Goal: Information Seeking & Learning: Learn about a topic

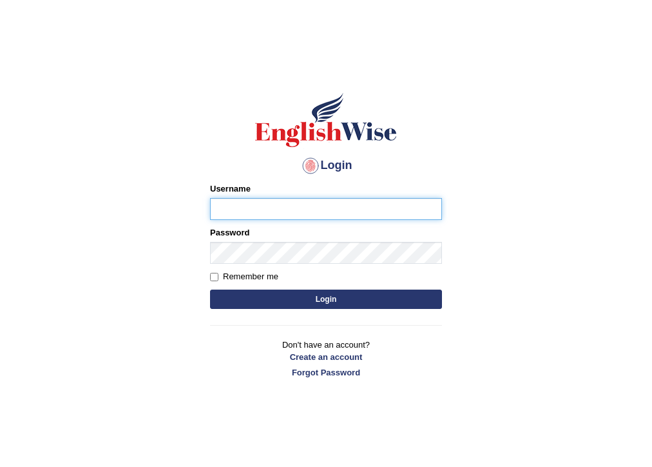
click at [218, 207] on input "Username" at bounding box center [326, 209] width 232 height 22
type input "Nilesh2025"
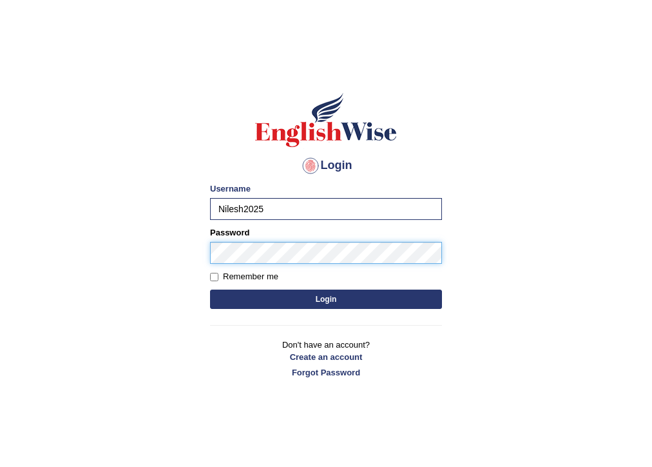
click at [210, 289] on button "Login" at bounding box center [326, 298] width 232 height 19
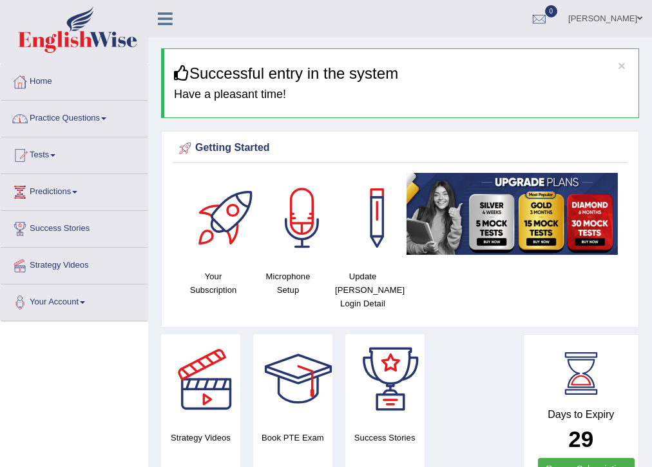
click at [111, 116] on link "Practice Questions" at bounding box center [74, 117] width 147 height 32
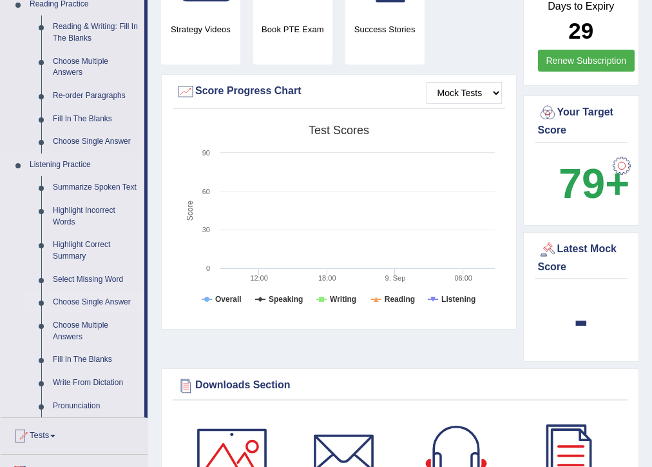
scroll to position [412, 0]
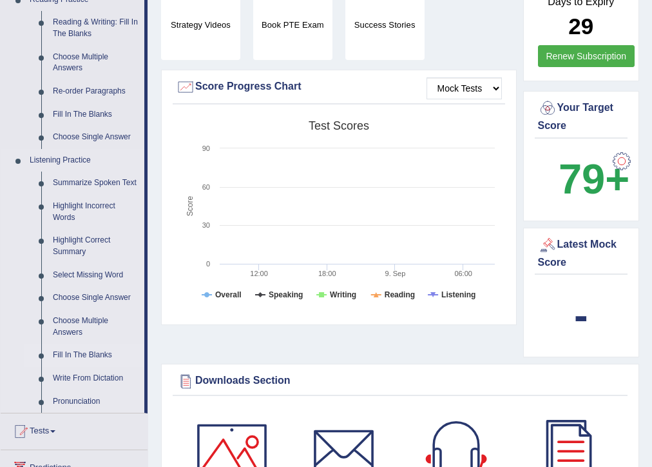
click at [84, 354] on link "Fill In The Blanks" at bounding box center [95, 354] width 97 height 23
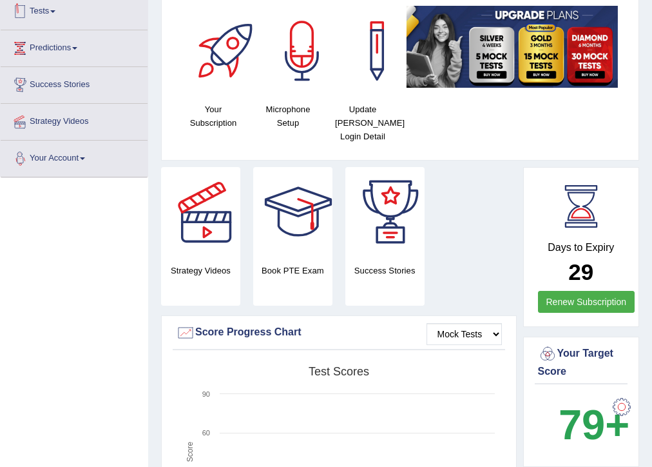
scroll to position [265, 0]
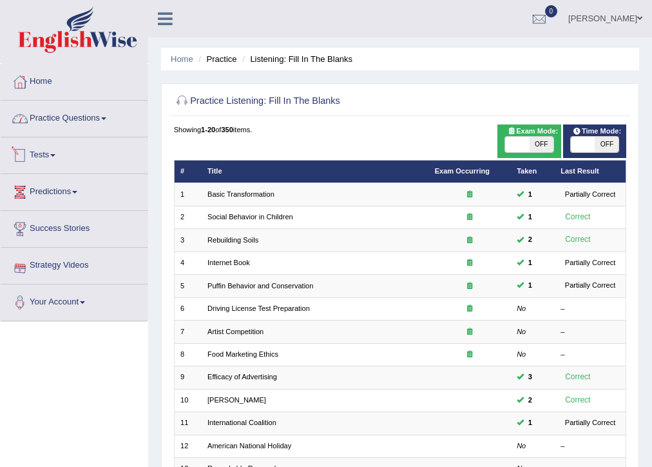
click at [104, 120] on link "Practice Questions" at bounding box center [74, 117] width 147 height 32
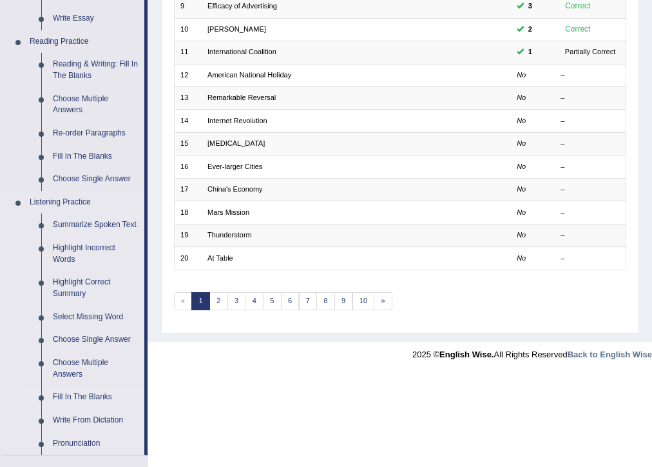
scroll to position [412, 0]
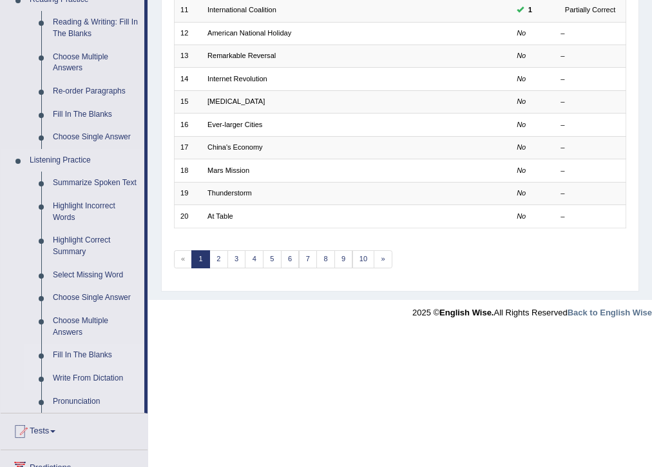
click at [84, 377] on link "Write From Dictation" at bounding box center [95, 378] width 97 height 23
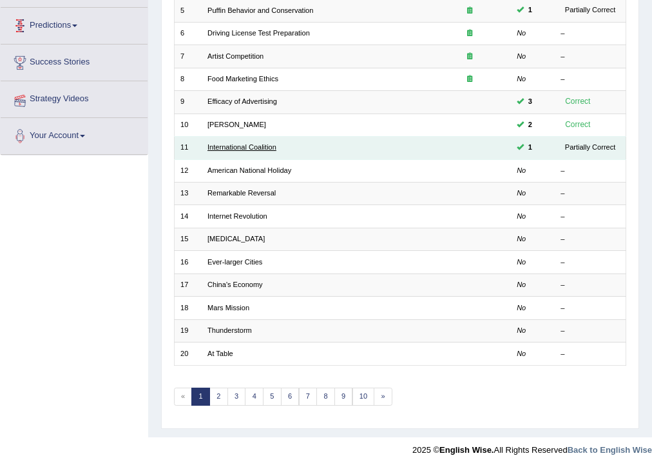
scroll to position [167, 0]
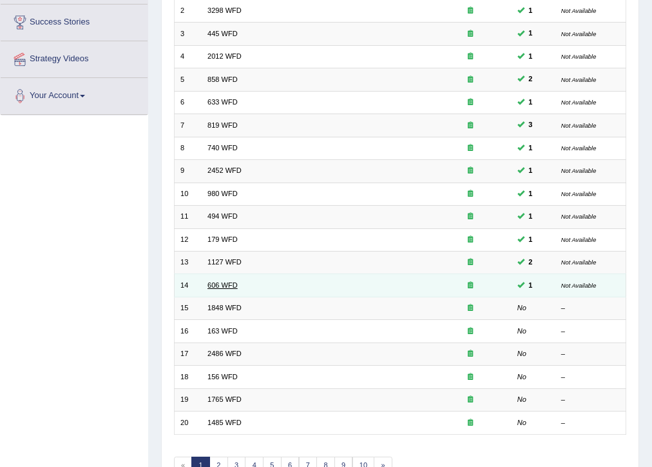
click at [219, 285] on link "606 WFD" at bounding box center [222, 285] width 30 height 8
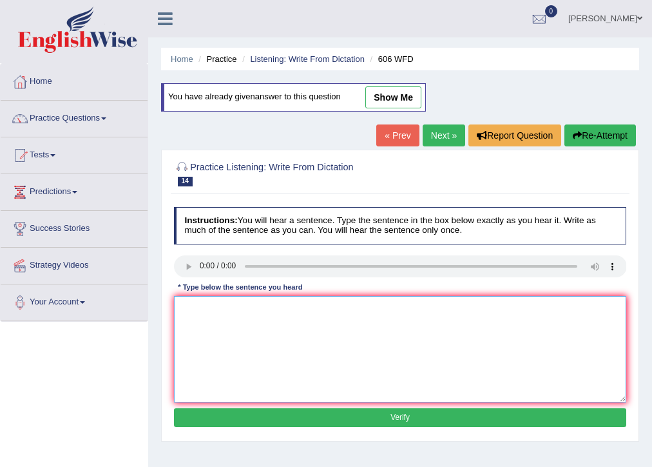
click at [335, 304] on textarea at bounding box center [400, 349] width 453 height 106
type textarea "Students will study the language and literacy in the ancient [GEOGRAPHIC_DATA]."
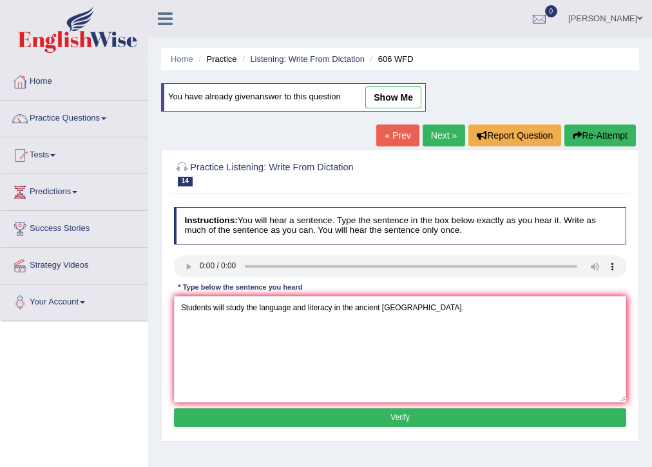
drag, startPoint x: 432, startPoint y: 413, endPoint x: 456, endPoint y: 409, distance: 24.2
click at [432, 414] on button "Verify" at bounding box center [400, 417] width 453 height 19
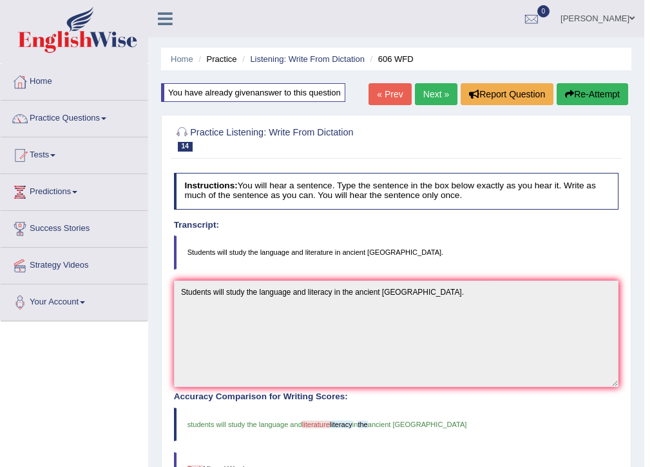
click at [448, 95] on link "Next »" at bounding box center [436, 94] width 43 height 22
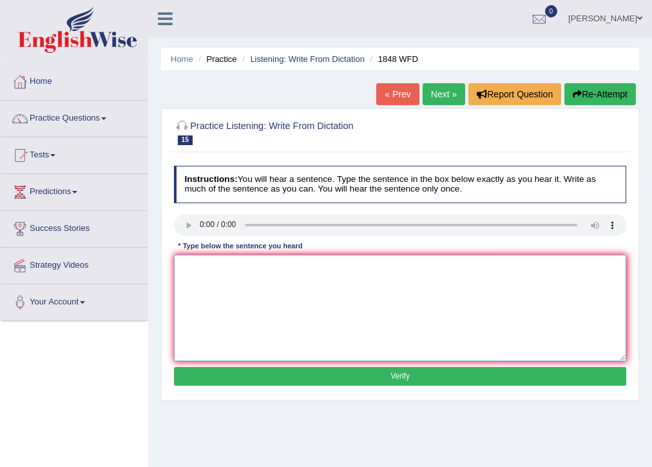
click at [270, 313] on textarea at bounding box center [400, 308] width 453 height 106
type textarea "Students Student must provide the valid identification to enroll in this course."
click at [309, 379] on button "Verify" at bounding box center [400, 376] width 453 height 19
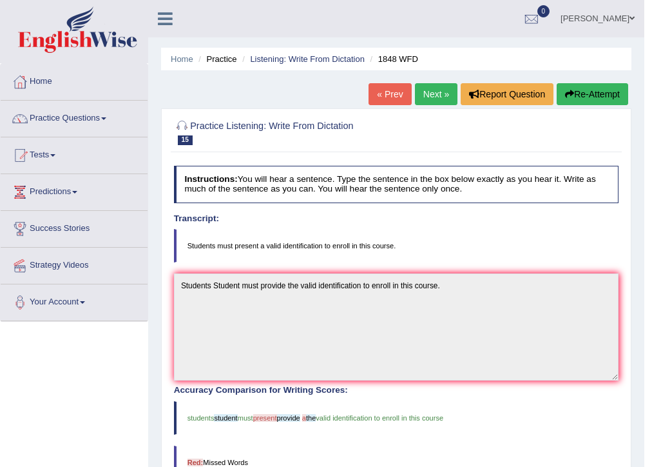
click at [602, 97] on button "Re-Attempt" at bounding box center [593, 94] width 72 height 22
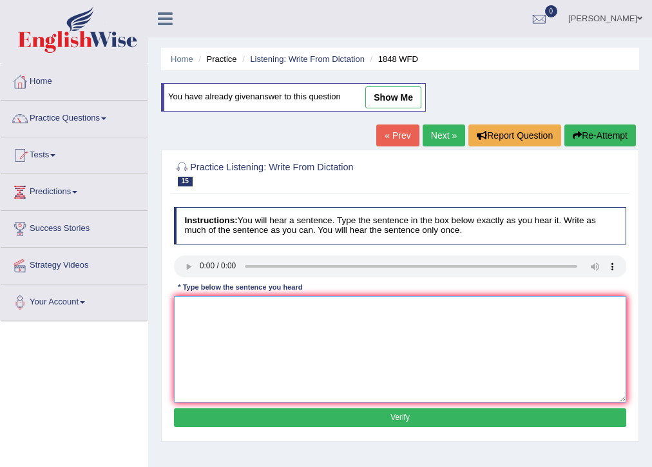
click at [456, 344] on textarea at bounding box center [400, 349] width 453 height 106
type textarea "Students must present a valid identification to enroll in this course."
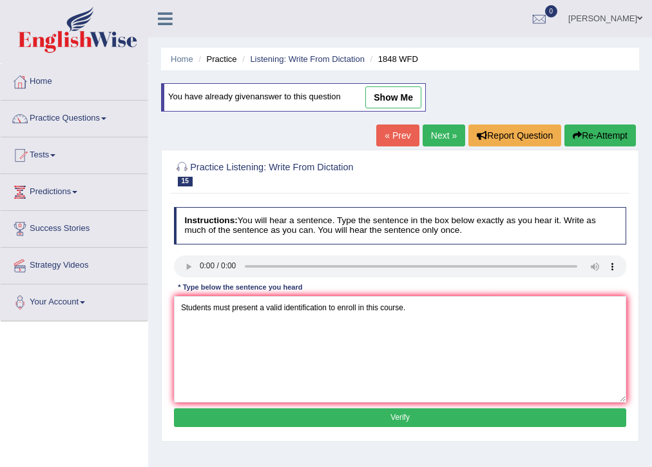
scroll to position [210, 0]
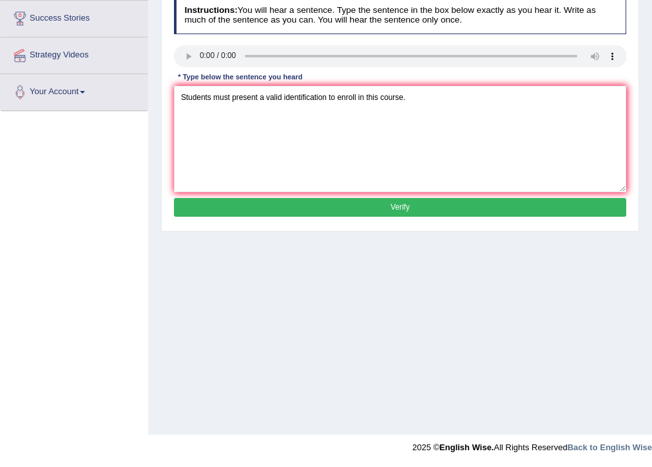
click at [342, 199] on button "Verify" at bounding box center [400, 207] width 453 height 19
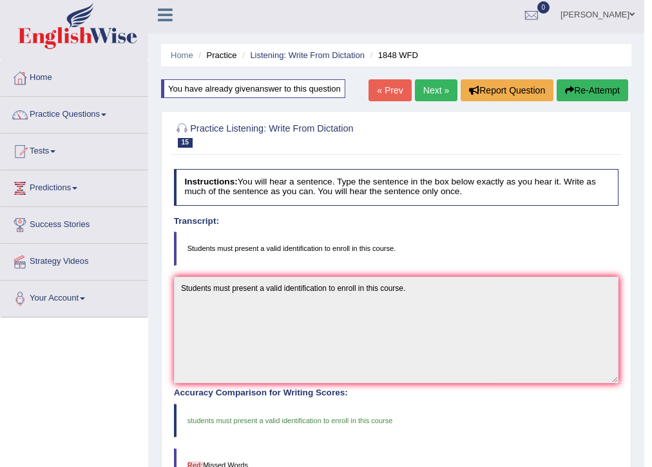
scroll to position [0, 0]
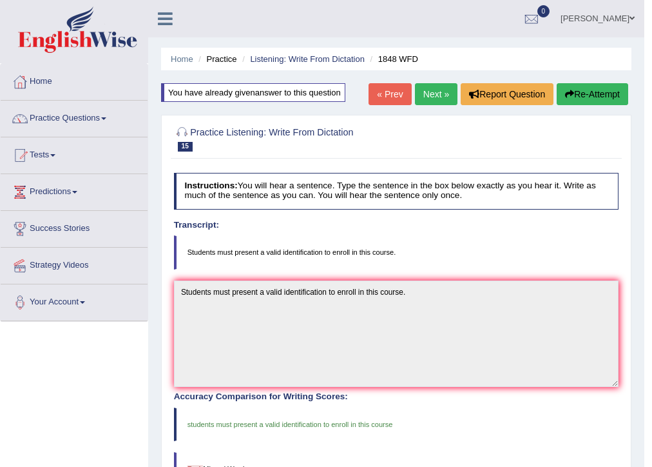
click at [441, 101] on link "Next »" at bounding box center [436, 94] width 43 height 22
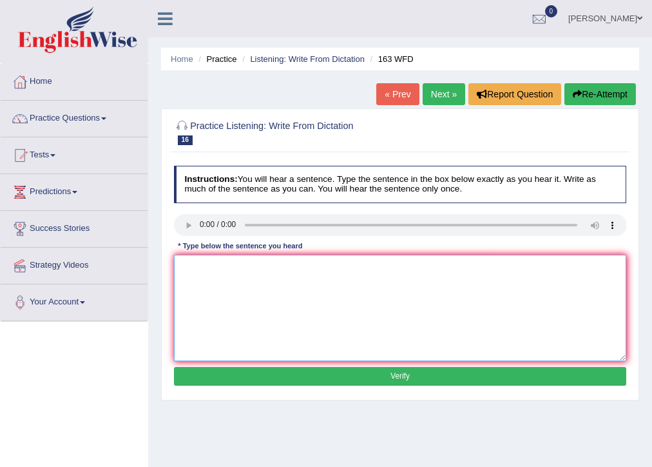
click at [186, 287] on textarea at bounding box center [400, 308] width 453 height 106
type textarea "a"
drag, startPoint x: 313, startPoint y: 317, endPoint x: 353, endPoint y: 327, distance: 41.3
click at [353, 327] on textarea at bounding box center [400, 308] width 453 height 106
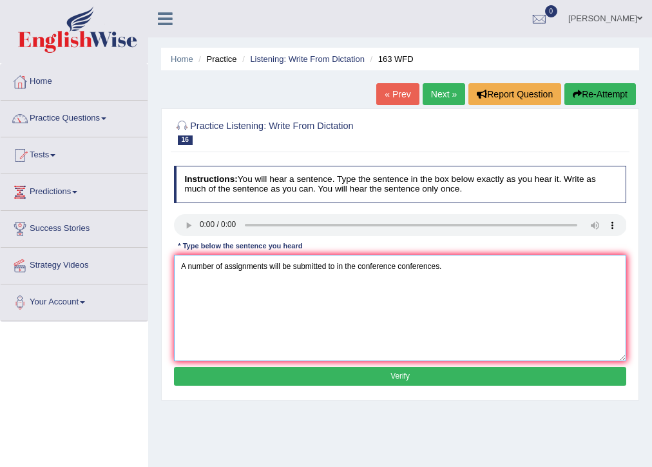
type textarea "A number of assignments will be submitted to in the conference conferences."
click at [400, 374] on button "Verify" at bounding box center [400, 376] width 453 height 19
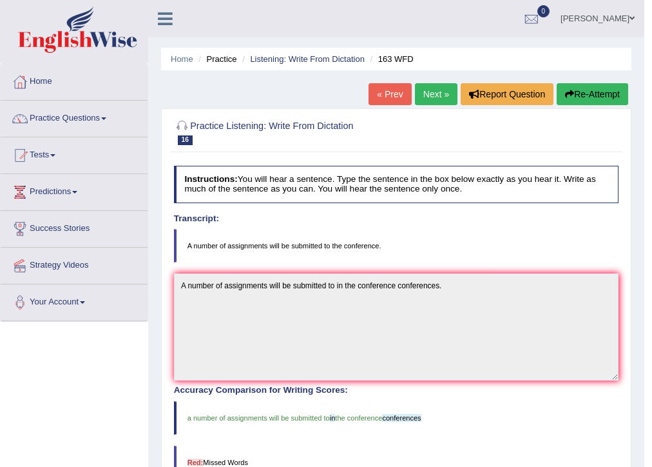
click at [446, 85] on link "Next »" at bounding box center [436, 94] width 43 height 22
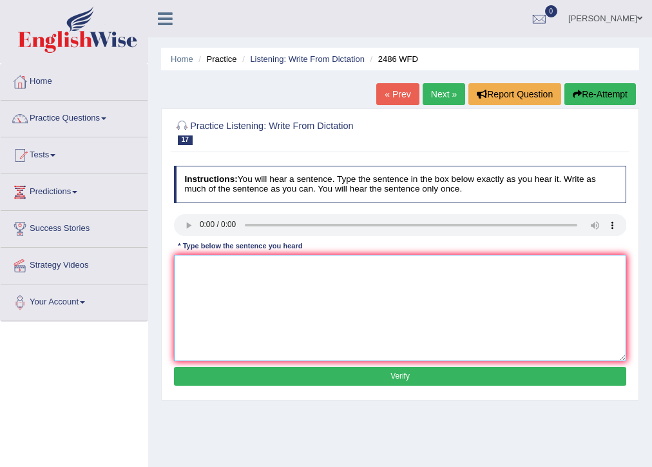
click at [466, 271] on textarea at bounding box center [400, 308] width 453 height 106
type textarea "It is quiet real that facial expression are different across the world."
click at [400, 381] on button "Verify" at bounding box center [400, 376] width 453 height 19
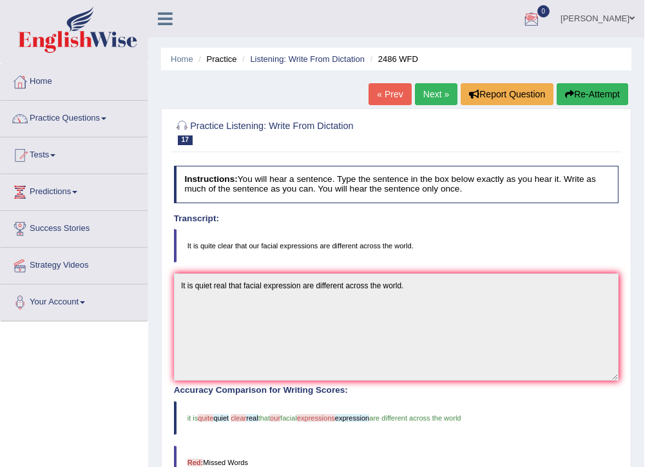
click at [605, 93] on button "Re-Attempt" at bounding box center [593, 94] width 72 height 22
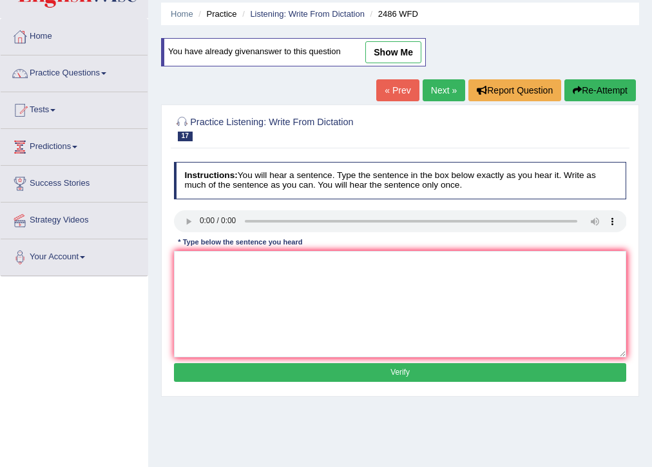
scroll to position [68, 0]
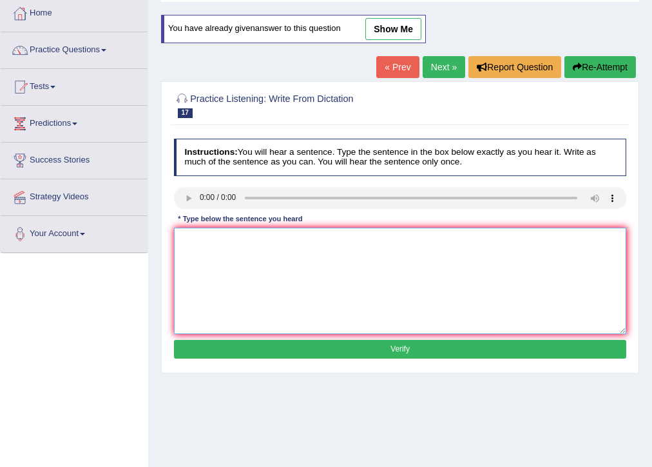
click at [217, 253] on textarea at bounding box center [400, 280] width 453 height 106
type textarea "It is quiet real that facial expression are different across the world."
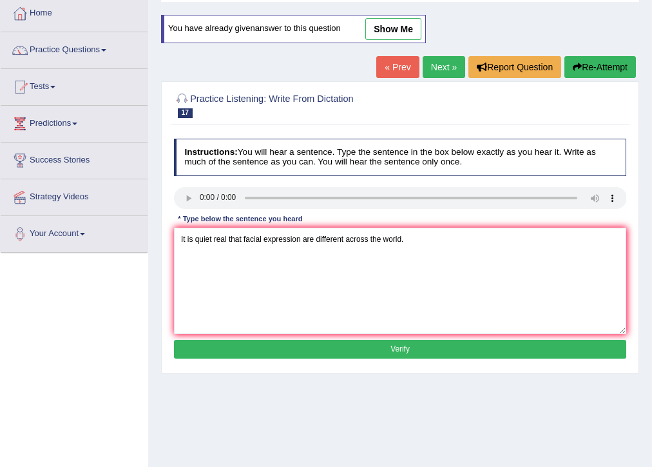
click at [499, 340] on button "Verify" at bounding box center [400, 349] width 453 height 19
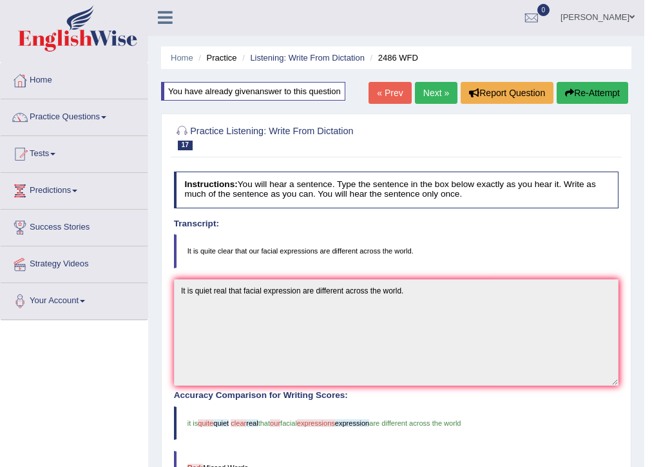
scroll to position [0, 0]
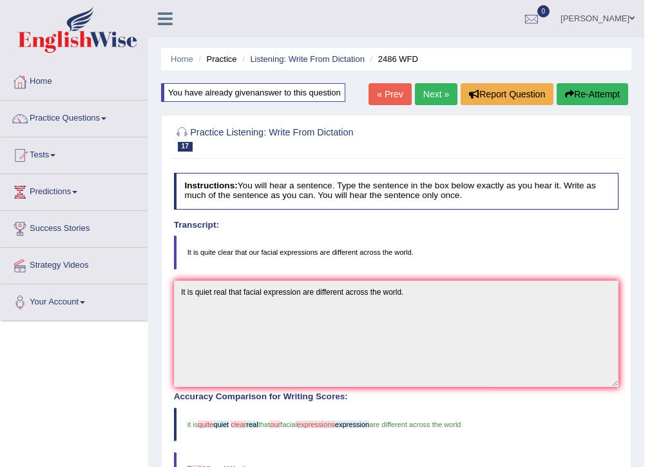
click at [593, 84] on button "Re-Attempt" at bounding box center [593, 94] width 72 height 22
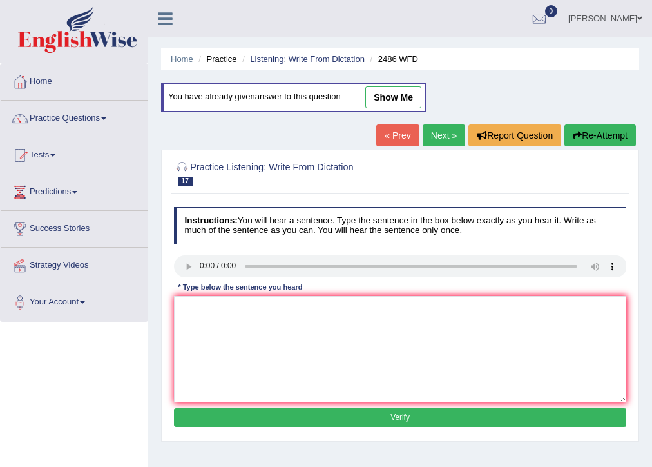
click at [455, 133] on link "Next »" at bounding box center [444, 135] width 43 height 22
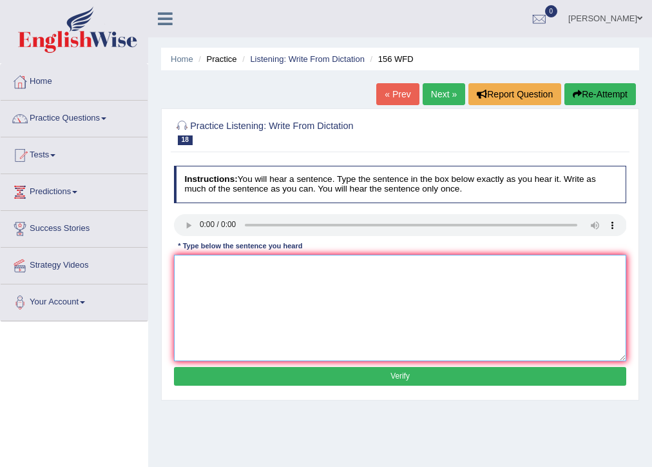
click at [242, 258] on textarea at bounding box center [400, 308] width 453 height 106
type textarea "All your assignments are due by [DATE]."
click at [457, 381] on button "Verify" at bounding box center [400, 376] width 453 height 19
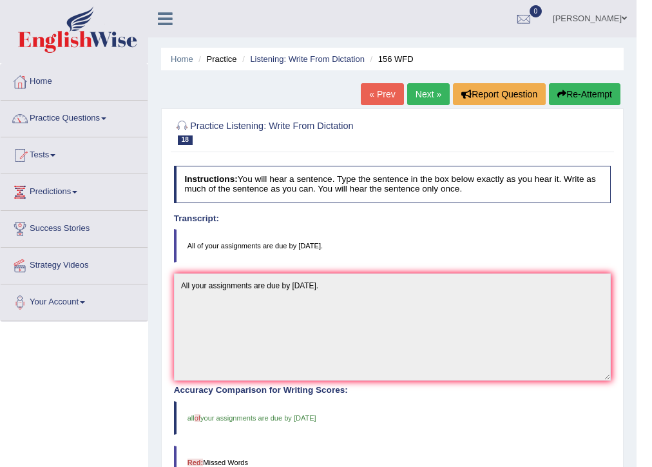
click at [441, 93] on link "Next »" at bounding box center [428, 94] width 43 height 22
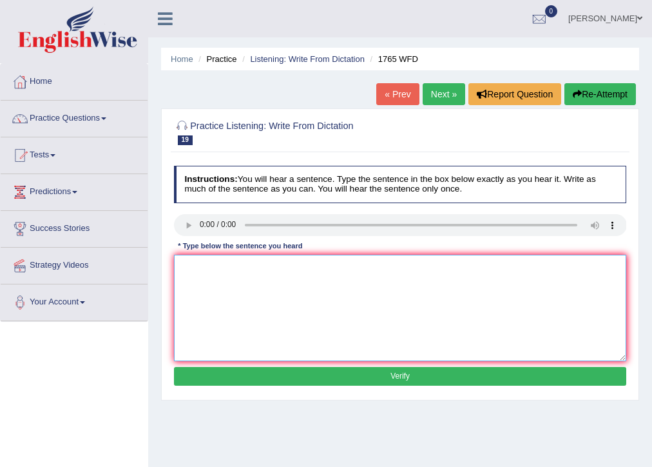
click at [248, 292] on textarea at bounding box center [400, 308] width 453 height 106
click at [217, 286] on textarea at bounding box center [400, 308] width 453 height 106
type textarea "Application form for the sharing accomodation must be completed in two months b…"
click at [268, 378] on button "Verify" at bounding box center [400, 376] width 453 height 19
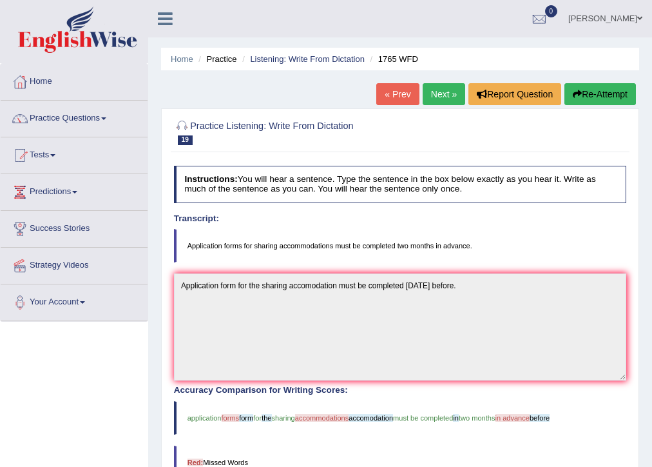
click at [624, 25] on link "Nilesh Chaudhary" at bounding box center [605, 17] width 93 height 34
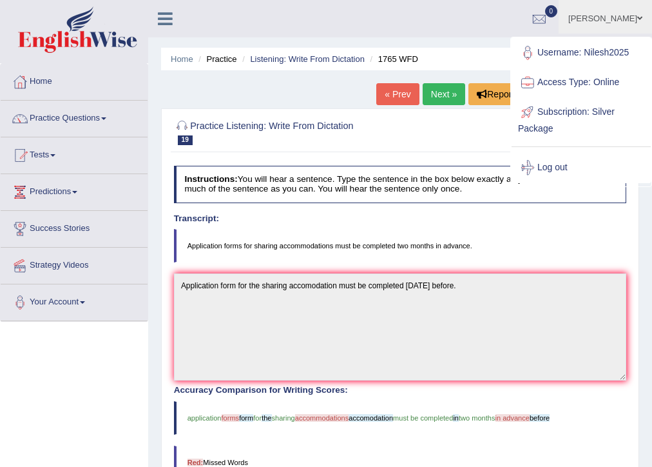
click at [555, 168] on link "Log out" at bounding box center [581, 168] width 139 height 30
